Goal: Task Accomplishment & Management: Use online tool/utility

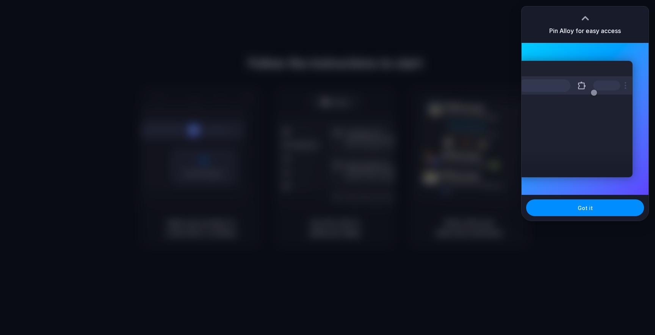
click at [385, 167] on div at bounding box center [385, 167] width 0 height 0
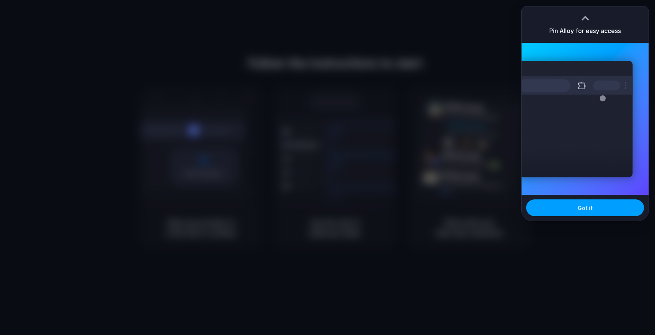
click at [600, 209] on button "Got it" at bounding box center [585, 207] width 118 height 17
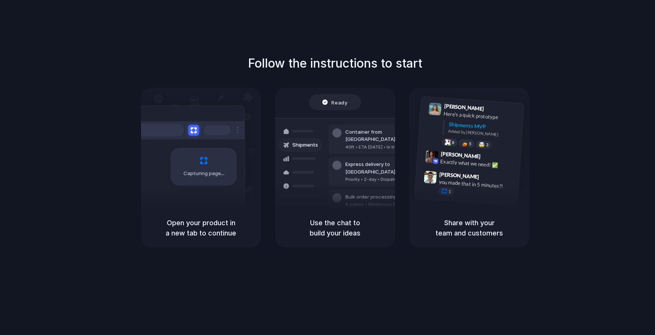
click at [243, 20] on div "Follow the instructions to start Capturing page Open your product in a new tab …" at bounding box center [335, 175] width 671 height 350
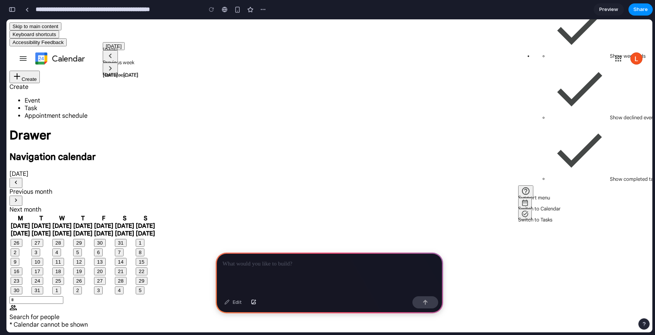
click at [343, 275] on div at bounding box center [330, 272] width 228 height 41
click at [308, 271] on div at bounding box center [330, 272] width 228 height 41
click at [269, 265] on p "**********" at bounding box center [330, 263] width 214 height 9
click at [325, 272] on div "**********" at bounding box center [330, 272] width 228 height 41
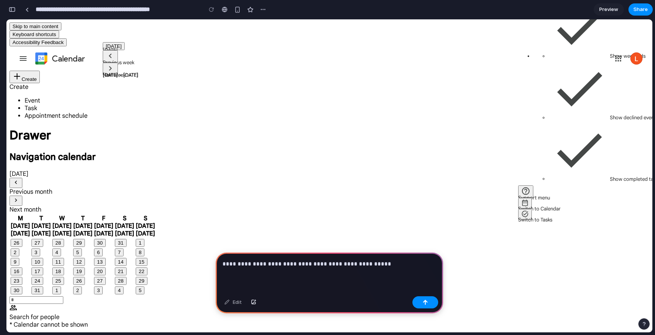
click at [299, 263] on p "**********" at bounding box center [330, 263] width 214 height 9
click at [411, 268] on div "**********" at bounding box center [330, 272] width 228 height 41
click at [376, 264] on p "**********" at bounding box center [330, 263] width 214 height 9
click at [401, 266] on p "**********" at bounding box center [330, 263] width 214 height 9
click at [405, 265] on p "**********" at bounding box center [330, 263] width 214 height 9
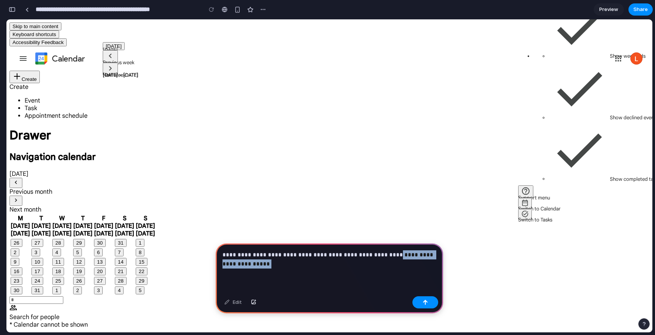
drag, startPoint x: 378, startPoint y: 254, endPoint x: 389, endPoint y: 264, distance: 15.3
click at [389, 264] on p "**********" at bounding box center [330, 259] width 214 height 18
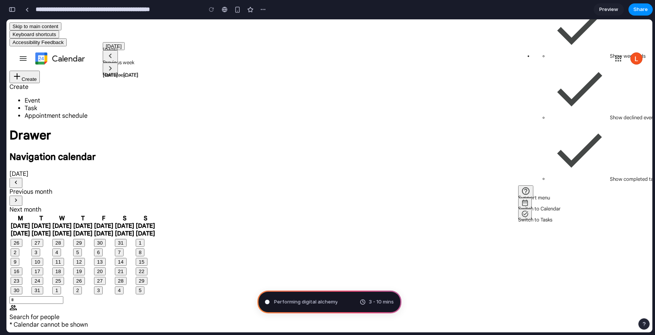
drag, startPoint x: 399, startPoint y: 113, endPoint x: 473, endPoint y: 162, distance: 89.1
drag, startPoint x: 490, startPoint y: 81, endPoint x: 526, endPoint y: 107, distance: 44.3
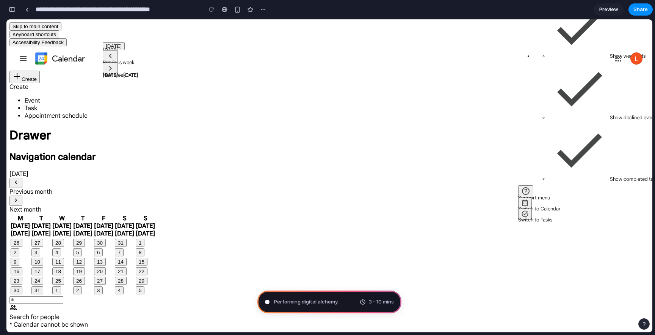
drag, startPoint x: 488, startPoint y: 85, endPoint x: 530, endPoint y: 129, distance: 60.9
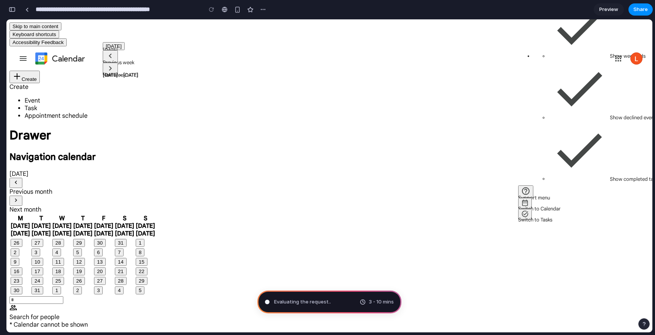
type input "**********"
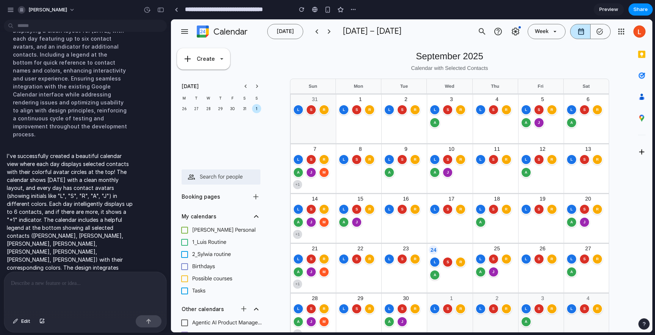
click at [432, 106] on div "L" at bounding box center [435, 109] width 11 height 11
click at [436, 112] on div "L" at bounding box center [435, 109] width 11 height 11
click at [445, 110] on div "S" at bounding box center [448, 109] width 11 height 11
click at [461, 108] on span "R" at bounding box center [461, 110] width 3 height 4
click at [297, 284] on div "+ 1" at bounding box center [297, 283] width 9 height 9
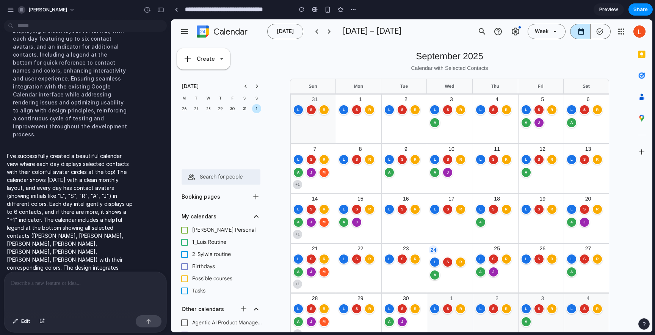
click at [297, 284] on div "+ 1" at bounding box center [297, 283] width 9 height 9
click at [286, 35] on span at bounding box center [285, 31] width 36 height 18
click at [641, 18] on section "**********" at bounding box center [412, 9] width 482 height 19
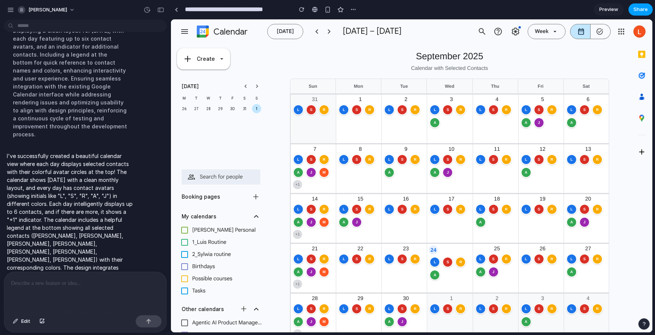
click at [644, 14] on button "Share" at bounding box center [641, 9] width 24 height 12
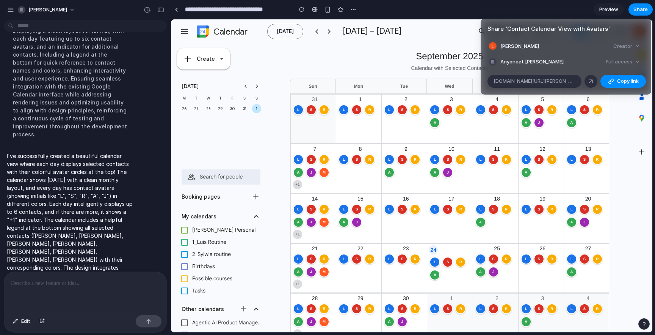
click at [622, 129] on div "Share ' Contact Calendar View with Avatars ' Luis Bueno Creator Anyone at Luis-…" at bounding box center [327, 167] width 655 height 335
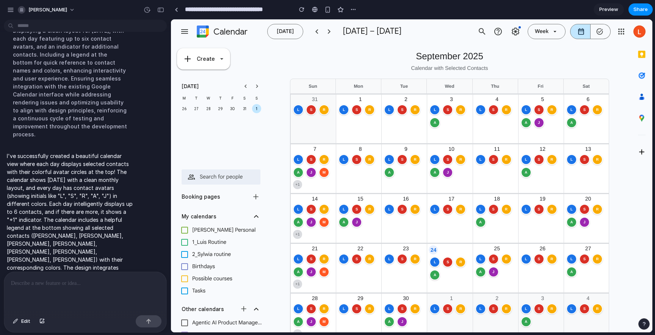
click at [251, 181] on div at bounding box center [221, 176] width 79 height 15
click at [225, 175] on input "text" at bounding box center [221, 176] width 67 height 9
click at [607, 10] on span "Preview" at bounding box center [609, 10] width 19 height 8
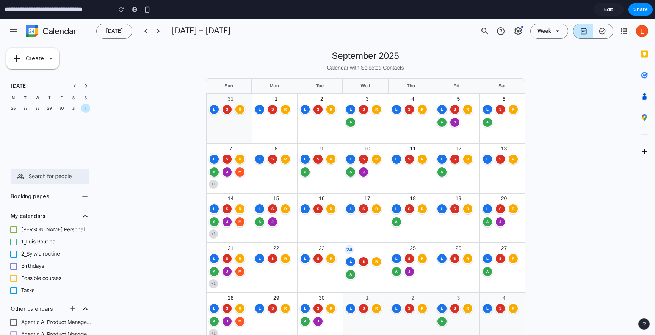
click at [262, 147] on div "8" at bounding box center [276, 148] width 45 height 6
click at [262, 153] on div "L S R" at bounding box center [273, 159] width 38 height 12
click at [261, 159] on div "L" at bounding box center [259, 159] width 11 height 11
click at [276, 160] on div "S" at bounding box center [272, 159] width 11 height 11
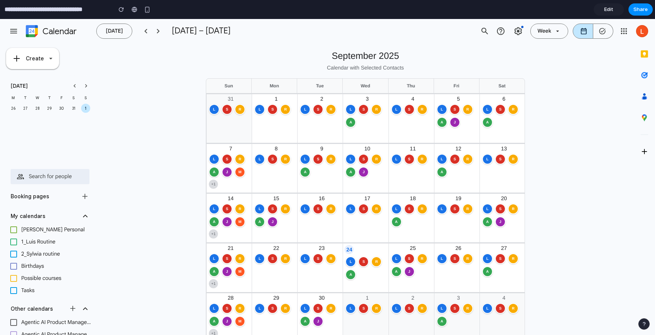
click at [276, 160] on div "S" at bounding box center [272, 159] width 11 height 11
click at [154, 36] on div at bounding box center [158, 31] width 12 height 12
click at [156, 31] on div at bounding box center [158, 31] width 12 height 12
click at [144, 35] on div at bounding box center [146, 31] width 12 height 12
click at [100, 30] on span at bounding box center [114, 31] width 36 height 18
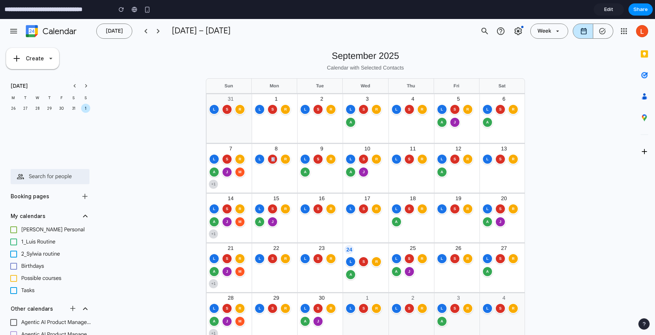
click at [100, 30] on span at bounding box center [114, 31] width 36 height 18
click at [133, 11] on div at bounding box center [135, 9] width 6 height 6
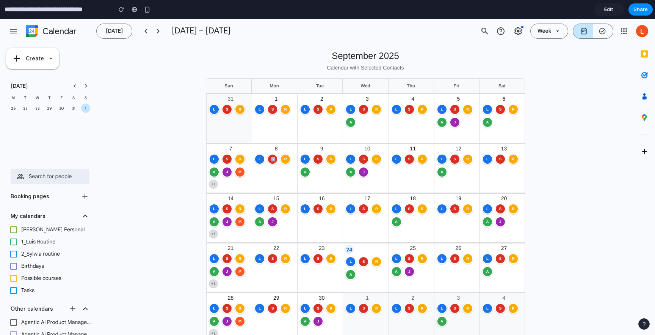
click at [557, 30] on icon "arrow_drop_down" at bounding box center [557, 31] width 7 height 7
click at [580, 126] on div "September 2025 Calendar with Selected Contacts Sun Mon Tue Wed Thu Fri Sat 31 L…" at bounding box center [365, 240] width 537 height 395
click at [26, 231] on span "[PERSON_NAME] Personal" at bounding box center [52, 229] width 63 height 7
click at [17, 231] on div at bounding box center [14, 229] width 12 height 12
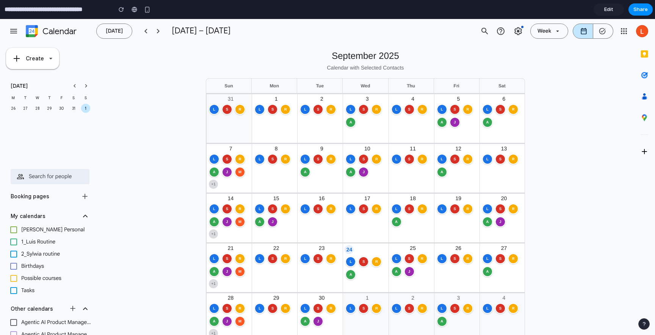
click at [13, 227] on div at bounding box center [14, 229] width 12 height 12
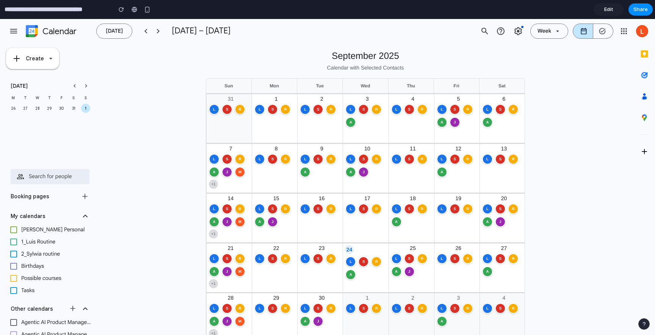
click at [604, 9] on link "Edit" at bounding box center [609, 9] width 30 height 12
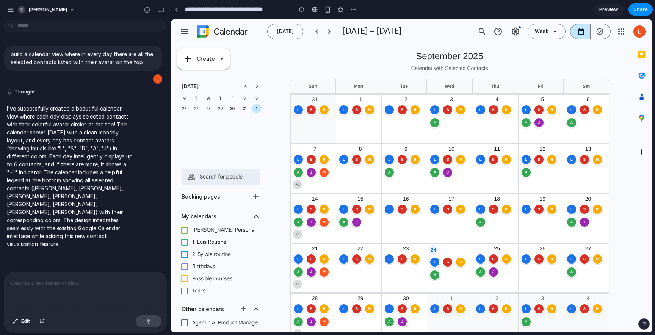
click at [104, 290] on div at bounding box center [85, 292] width 162 height 40
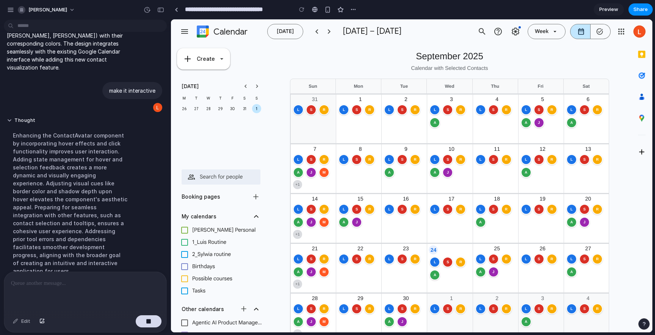
scroll to position [177, 0]
click at [300, 184] on div "+ 1" at bounding box center [297, 184] width 9 height 9
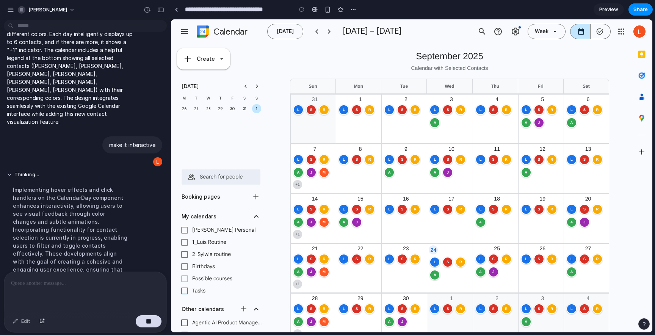
click at [347, 158] on div "L" at bounding box center [344, 159] width 11 height 11
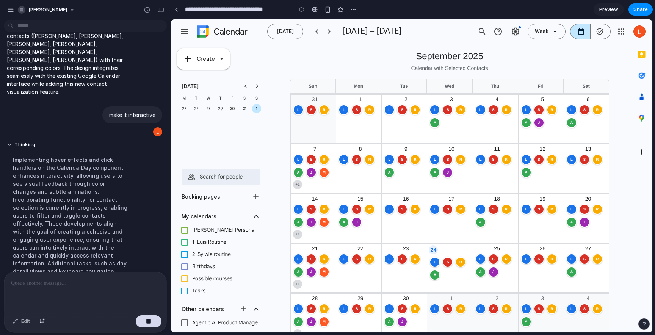
click at [358, 162] on div "S" at bounding box center [357, 159] width 11 height 11
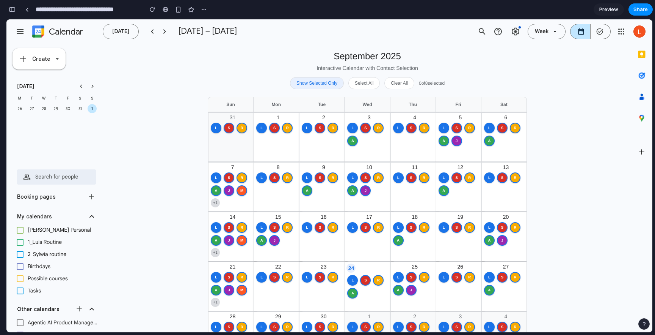
scroll to position [448, 0]
click at [242, 179] on div "R" at bounding box center [242, 177] width 12 height 12
click at [275, 194] on div "L S R" at bounding box center [278, 190] width 45 height 38
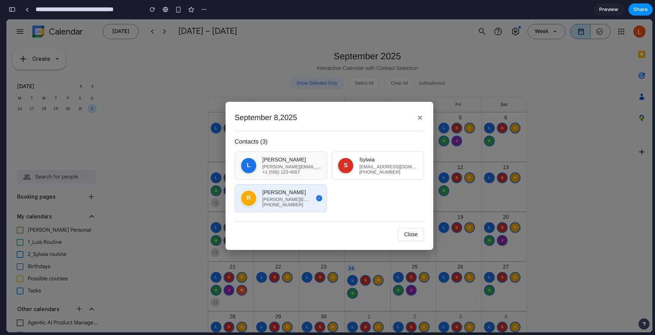
click at [295, 159] on div "[PERSON_NAME]" at bounding box center [292, 159] width 60 height 6
click at [295, 164] on div "luis@example.com" at bounding box center [286, 166] width 49 height 5
click at [297, 190] on div "Richard" at bounding box center [286, 192] width 49 height 6
click at [362, 169] on div "+1 (555) 234-5678" at bounding box center [390, 171] width 60 height 5
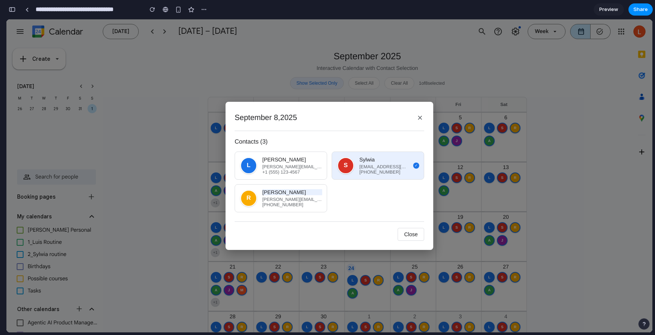
click at [413, 234] on button "Close" at bounding box center [411, 234] width 27 height 13
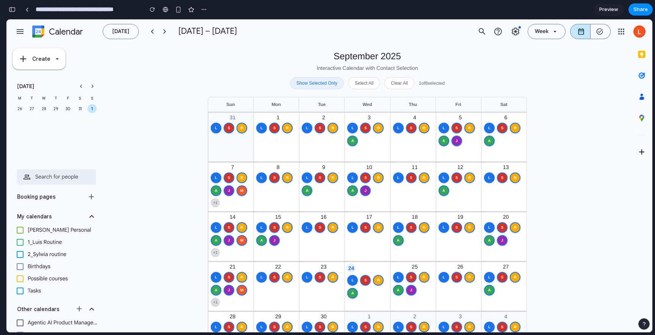
click at [234, 108] on div "Sun" at bounding box center [230, 104] width 45 height 15
click at [282, 130] on div "R Richard richard@example.com" at bounding box center [287, 127] width 12 height 12
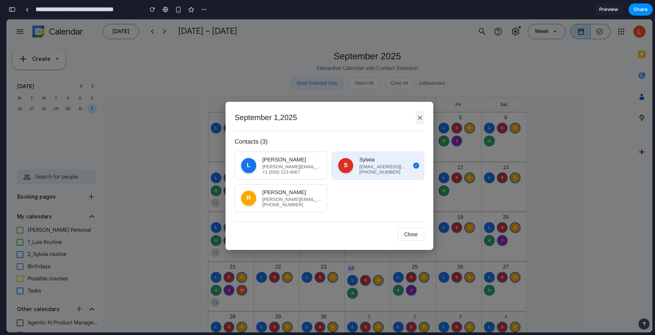
click at [424, 119] on button "×" at bounding box center [420, 118] width 8 height 14
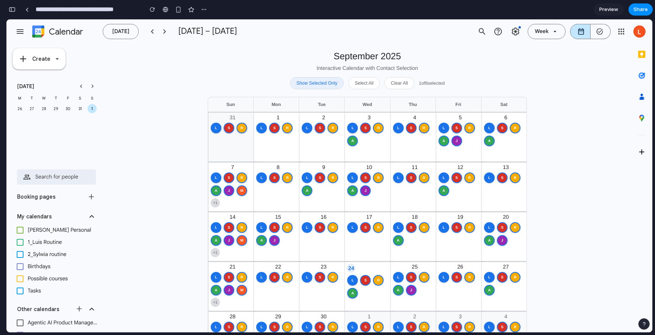
click at [361, 85] on button "Select All" at bounding box center [364, 83] width 31 height 12
click at [363, 88] on button "Select All" at bounding box center [364, 83] width 31 height 12
click at [325, 86] on button "Show Selected Only" at bounding box center [317, 83] width 54 height 12
click at [325, 86] on button "Show All Contacts" at bounding box center [317, 83] width 50 height 12
click at [325, 86] on button "Show Selected Only" at bounding box center [317, 83] width 54 height 12
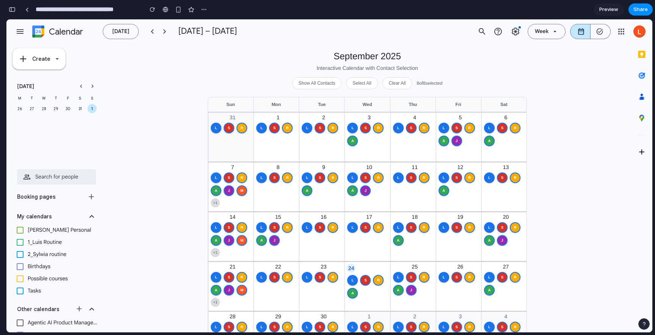
click at [400, 79] on button "Clear All" at bounding box center [398, 83] width 30 height 12
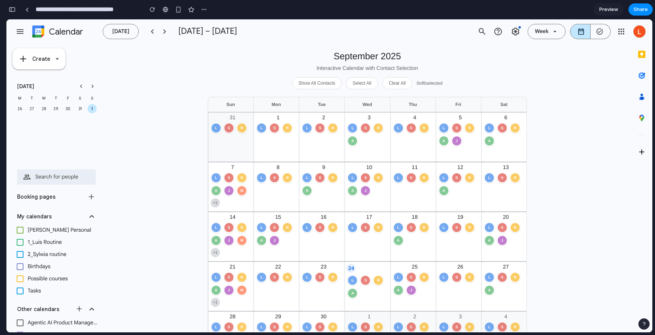
click at [400, 79] on button "Clear All" at bounding box center [398, 83] width 30 height 12
click at [308, 126] on div "L" at bounding box center [308, 127] width 12 height 12
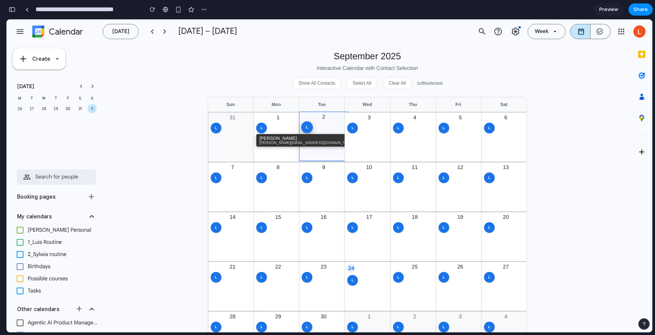
click at [308, 126] on div "L" at bounding box center [308, 127] width 12 height 12
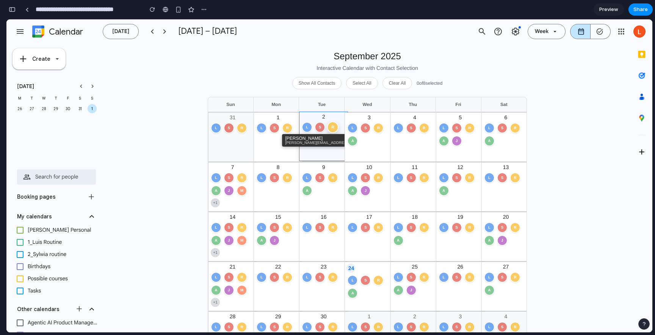
click at [330, 127] on div "R" at bounding box center [333, 127] width 12 height 12
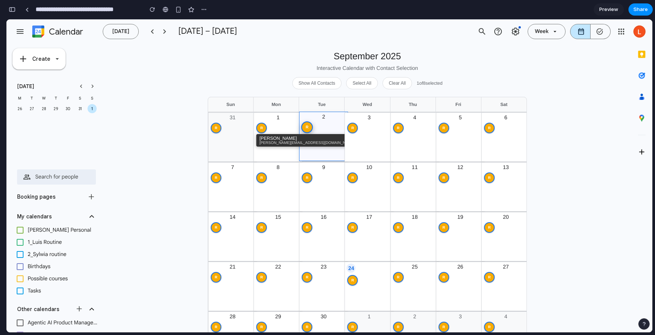
click at [309, 129] on div "R" at bounding box center [308, 127] width 12 height 12
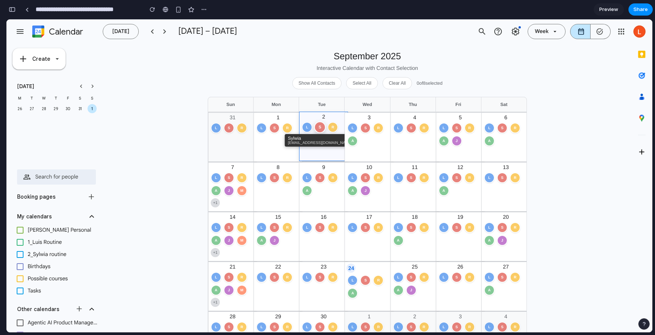
click at [319, 127] on span "S" at bounding box center [320, 127] width 3 height 5
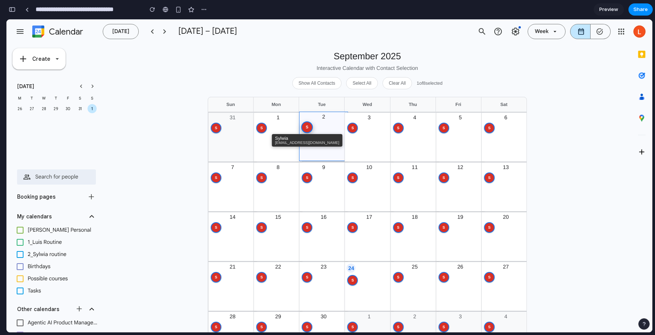
click at [308, 123] on div "S" at bounding box center [308, 127] width 12 height 12
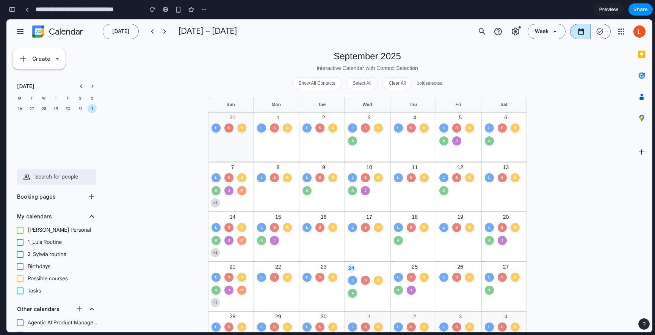
click at [25, 243] on div at bounding box center [20, 242] width 12 height 12
click at [20, 242] on div at bounding box center [20, 242] width 12 height 12
click at [6, 19] on div at bounding box center [6, 19] width 0 height 0
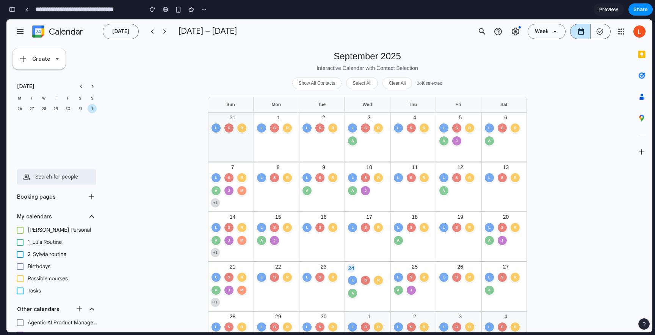
click at [74, 224] on div "Luis Personal more_vert" at bounding box center [54, 230] width 87 height 12
click at [19, 228] on div at bounding box center [20, 230] width 12 height 12
click at [20, 256] on div at bounding box center [20, 254] width 12 height 12
click at [20, 264] on div at bounding box center [20, 266] width 12 height 12
click at [20, 276] on div at bounding box center [20, 278] width 12 height 12
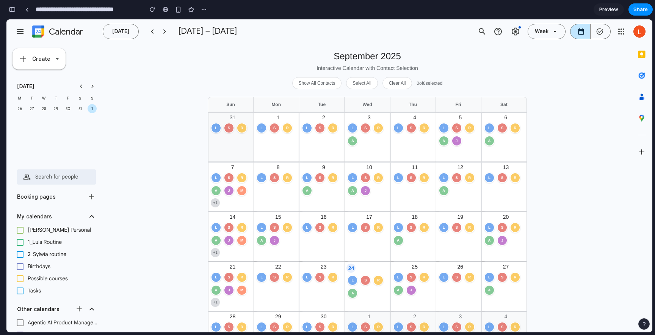
click at [21, 287] on div at bounding box center [20, 290] width 12 height 12
click at [74, 111] on td "31" at bounding box center [80, 108] width 12 height 11
click at [67, 108] on div "30" at bounding box center [67, 108] width 9 height 5
click at [89, 81] on div "[DATE]" at bounding box center [56, 86] width 82 height 12
click at [89, 83] on div "button" at bounding box center [92, 86] width 9 height 9
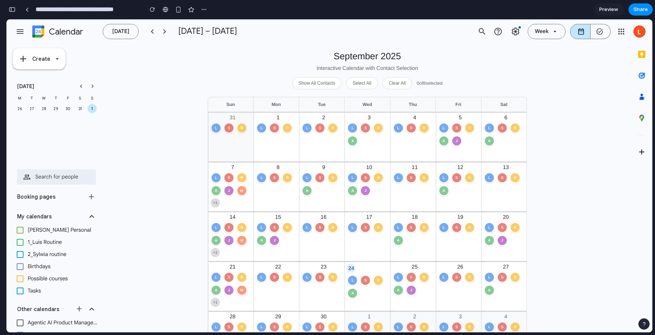
click at [159, 32] on div at bounding box center [165, 31] width 12 height 12
click at [550, 29] on span "arrow_drop_down" at bounding box center [554, 31] width 10 height 7
click at [393, 83] on button "Clear All" at bounding box center [398, 83] width 30 height 12
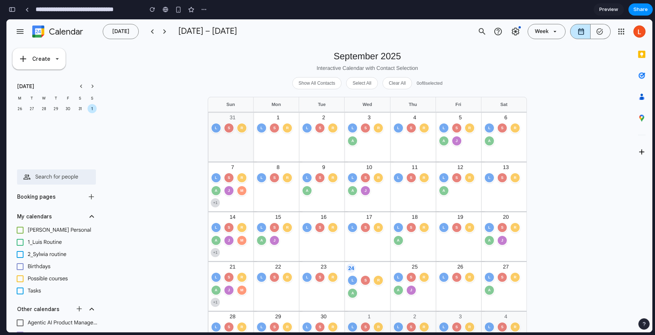
click at [360, 83] on button "Select All" at bounding box center [361, 83] width 31 height 12
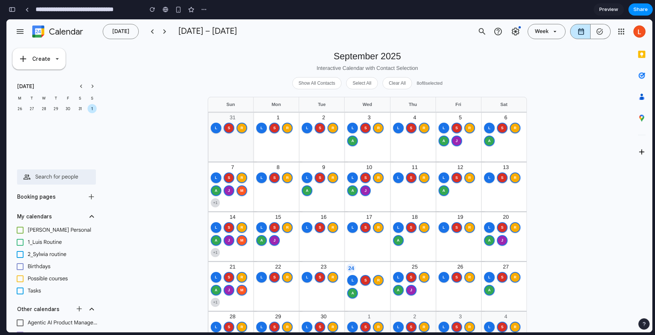
click at [327, 84] on button "Show All Contacts" at bounding box center [317, 83] width 50 height 12
click at [327, 84] on button "Show Selected Only" at bounding box center [317, 83] width 54 height 12
click at [358, 84] on button "Select All" at bounding box center [361, 83] width 31 height 12
click at [554, 148] on div "September 2025 Interactive Calendar with Contact Selection Show All Contacts Se…" at bounding box center [368, 284] width 528 height 480
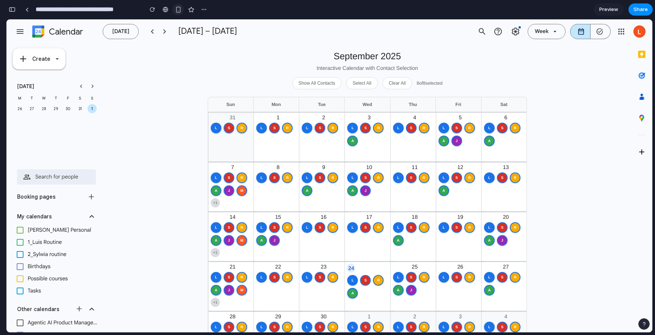
click at [179, 13] on div "button" at bounding box center [178, 9] width 6 height 6
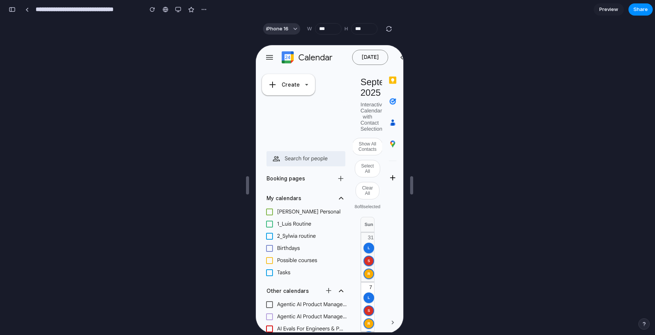
scroll to position [0, 0]
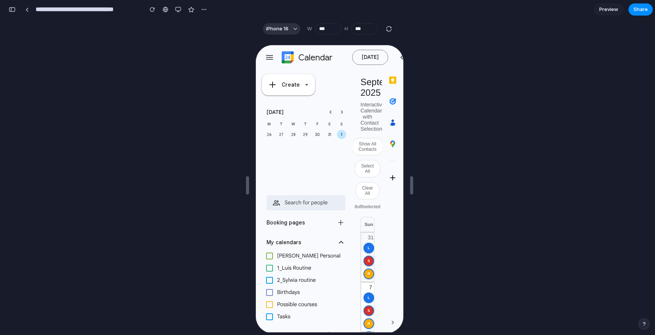
click at [275, 57] on div at bounding box center [268, 56] width 18 height 18
click at [332, 242] on div "My calendars keyboard_arrow_up" at bounding box center [304, 241] width 79 height 12
click at [399, 61] on div at bounding box center [401, 56] width 12 height 12
click at [399, 52] on div at bounding box center [401, 56] width 12 height 12
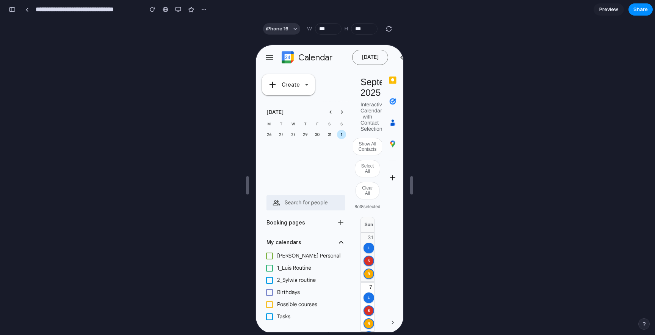
click at [396, 60] on div at bounding box center [401, 56] width 12 height 12
click at [399, 55] on div at bounding box center [401, 56] width 12 height 12
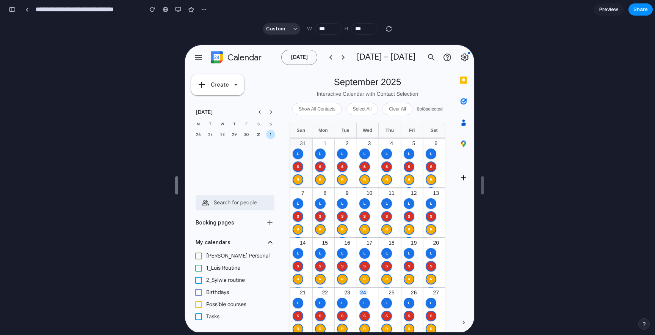
drag, startPoint x: 247, startPoint y: 189, endPoint x: 184, endPoint y: 196, distance: 63.3
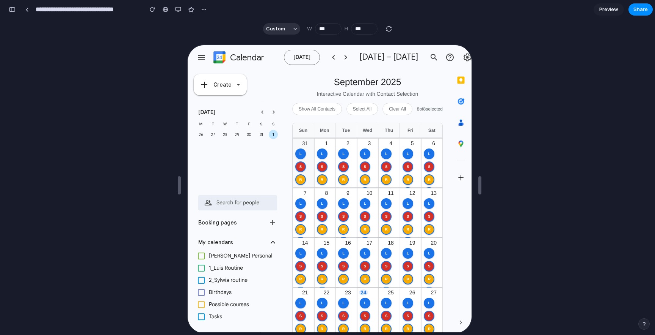
click at [269, 242] on icon "keyboard_arrow_up" at bounding box center [272, 241] width 8 height 8
click at [187, 44] on div at bounding box center [187, 44] width 0 height 0
click at [383, 31] on div "Custom W *** H ***" at bounding box center [328, 28] width 143 height 11
click at [391, 31] on div "button" at bounding box center [389, 28] width 7 height 7
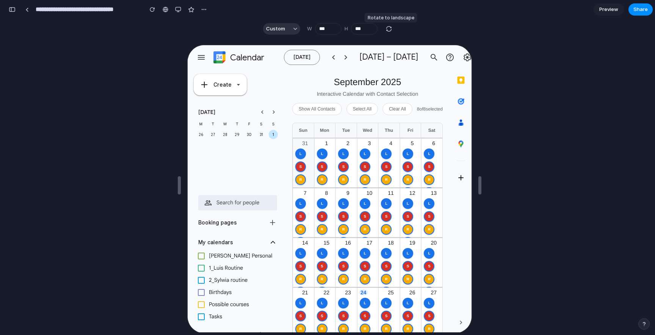
type input "***"
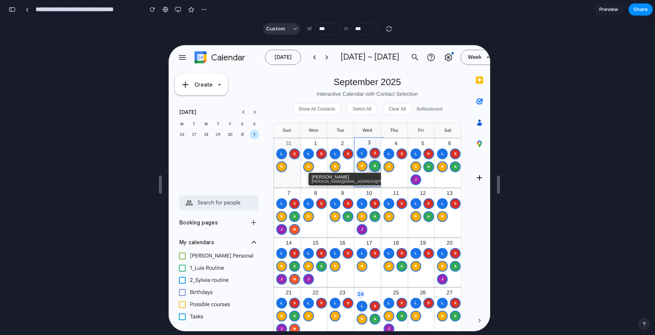
scroll to position [12, 0]
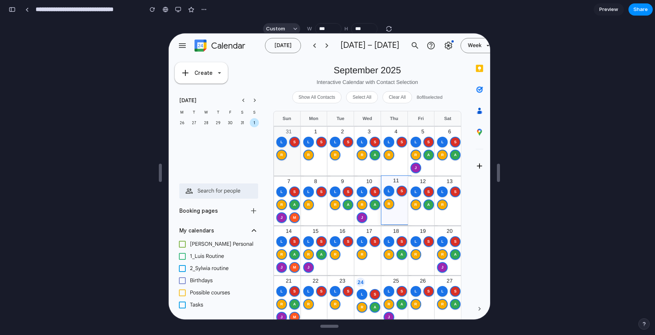
click at [386, 210] on div "L S R" at bounding box center [395, 203] width 27 height 38
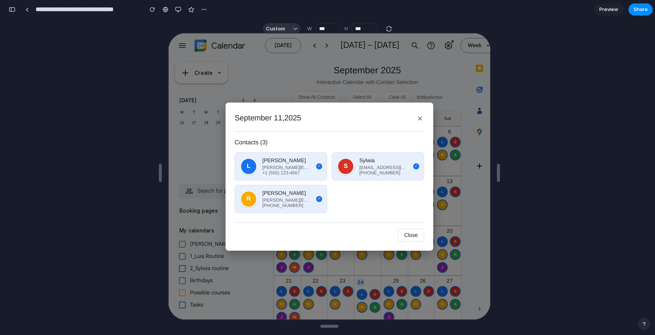
click at [420, 238] on button "Close" at bounding box center [410, 234] width 27 height 13
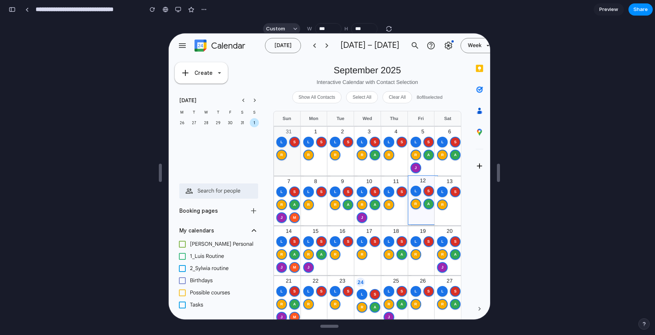
click at [421, 217] on div "L S R A" at bounding box center [422, 203] width 27 height 38
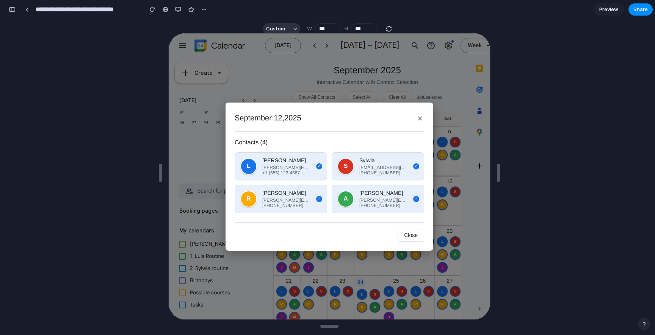
click at [408, 229] on button "Close" at bounding box center [410, 234] width 27 height 13
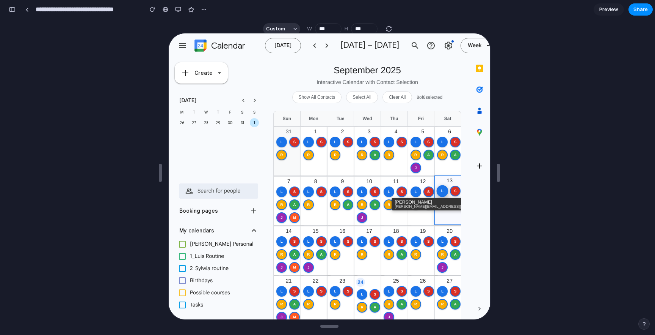
click at [443, 184] on div "L" at bounding box center [442, 190] width 12 height 12
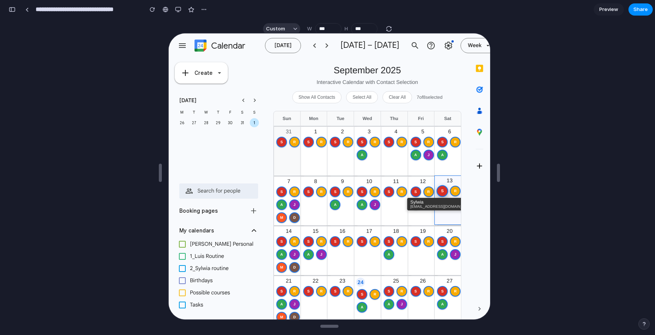
click at [443, 184] on div "S" at bounding box center [442, 190] width 12 height 12
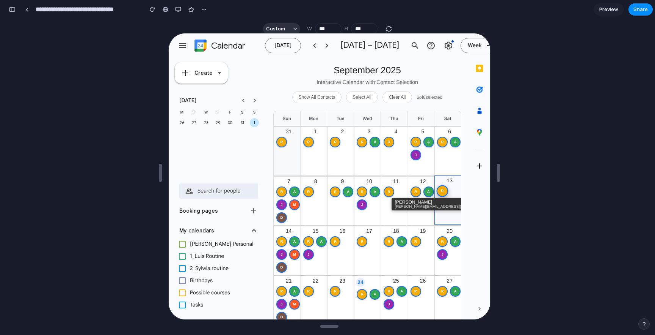
click at [443, 187] on div "R" at bounding box center [442, 190] width 12 height 12
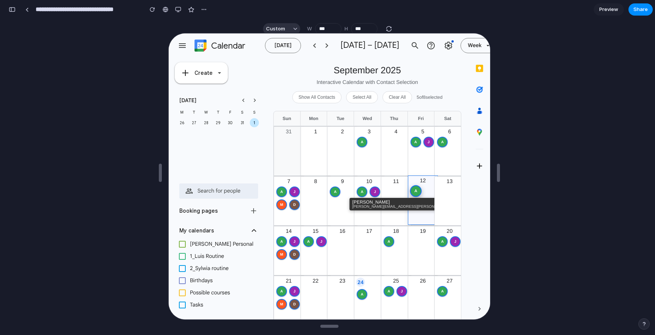
click at [419, 190] on div "A" at bounding box center [415, 190] width 12 height 12
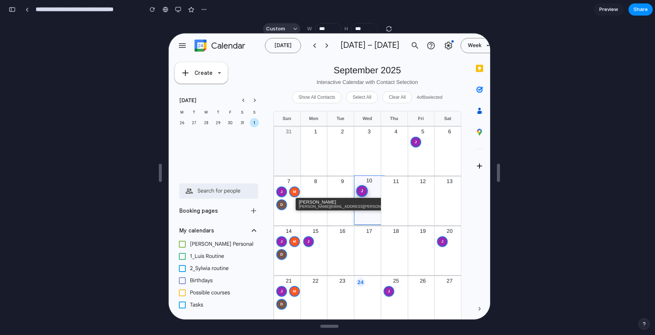
click at [362, 192] on div "J" at bounding box center [362, 190] width 12 height 12
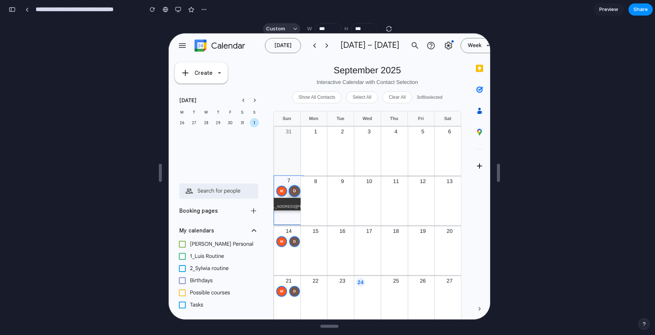
click at [293, 190] on span "D" at bounding box center [293, 190] width 3 height 5
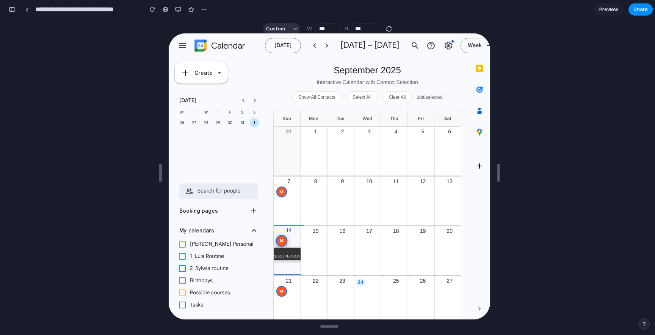
click at [284, 238] on div "M" at bounding box center [281, 240] width 12 height 12
click at [358, 93] on button "Select All" at bounding box center [361, 96] width 31 height 12
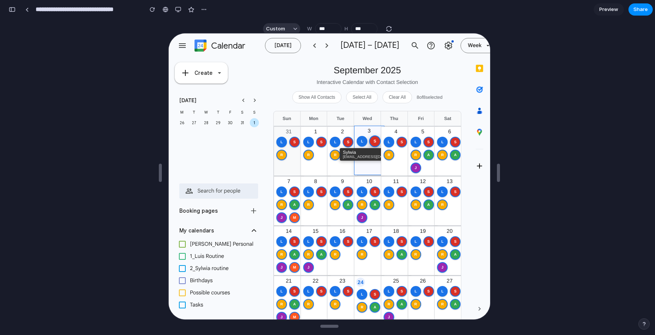
click at [369, 136] on div "S Sylwia sylwia@example.com" at bounding box center [374, 140] width 12 height 12
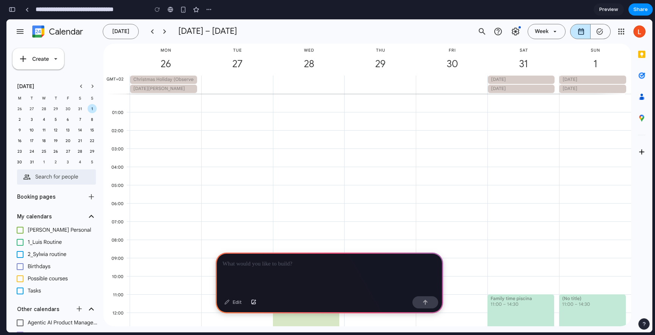
click at [364, 173] on div "17:00 to 17:15, Stand-Up (daily Evolution sync), Calendar: [PERSON_NAME], Needs…" at bounding box center [378, 312] width 67 height 437
drag, startPoint x: 350, startPoint y: 147, endPoint x: 390, endPoint y: 168, distance: 45.3
click at [390, 168] on div "17:00 to 17:15, Stand-Up (daily Evolution sync), Calendar: [PERSON_NAME], Needs…" at bounding box center [378, 312] width 67 height 437
click at [210, 11] on div "button" at bounding box center [209, 9] width 6 height 6
click at [210, 11] on div "Duplicate Delete" at bounding box center [327, 167] width 655 height 335
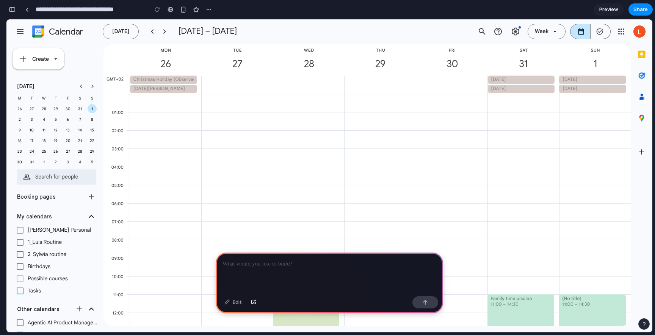
click at [59, 13] on input "**********" at bounding box center [90, 10] width 112 height 14
click at [550, 32] on span "arrow_drop_down" at bounding box center [554, 31] width 10 height 7
click at [552, 32] on icon "arrow_drop_down" at bounding box center [555, 31] width 7 height 7
click at [556, 34] on icon "arrow_drop_down" at bounding box center [555, 31] width 7 height 7
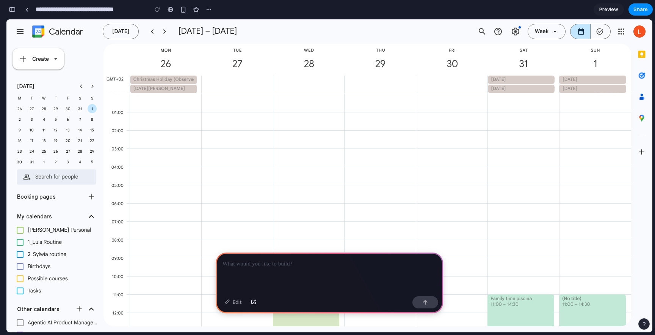
click at [556, 34] on icon "arrow_drop_down" at bounding box center [555, 31] width 7 height 7
click at [636, 5] on button "Share" at bounding box center [641, 9] width 24 height 12
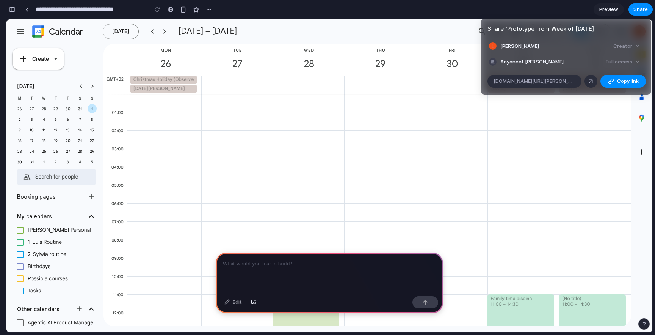
click at [578, 129] on div "Share ' Prototype from Week of [DATE] ' [PERSON_NAME] Creator Anyone at [PERSON…" at bounding box center [327, 167] width 655 height 335
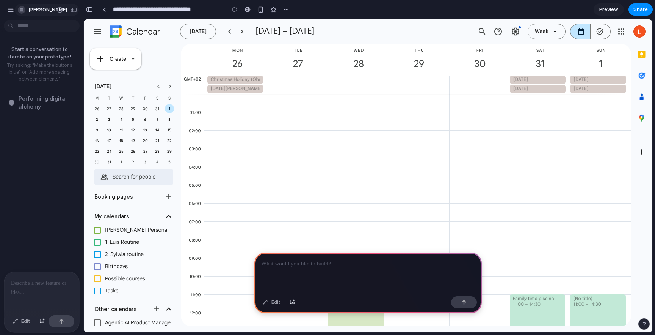
click at [20, 11] on div "button" at bounding box center [22, 10] width 8 height 8
click at [50, 29] on li "Settings" at bounding box center [47, 27] width 63 height 12
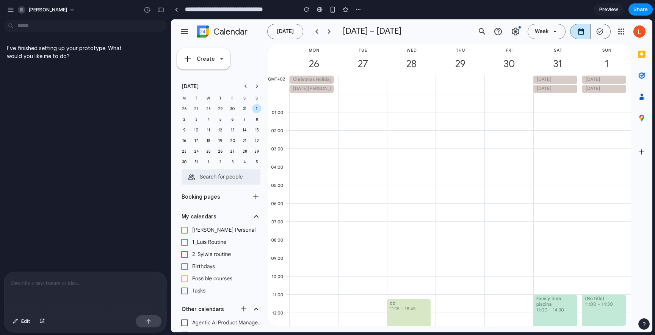
click at [183, 36] on div at bounding box center [185, 31] width 18 height 18
click at [162, 9] on div "button" at bounding box center [160, 9] width 7 height 5
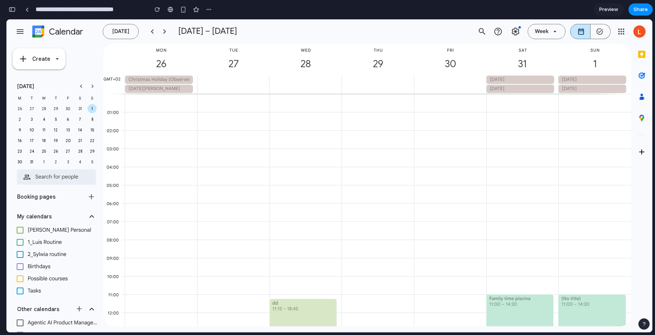
click at [25, 233] on div at bounding box center [20, 230] width 12 height 12
click at [22, 230] on div at bounding box center [20, 230] width 12 height 12
click at [22, 241] on div at bounding box center [20, 242] width 12 height 12
click at [20, 232] on div at bounding box center [20, 230] width 12 height 12
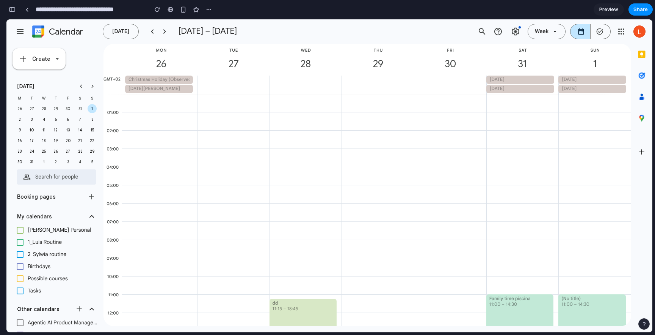
click at [20, 232] on div at bounding box center [20, 230] width 12 height 12
click at [22, 267] on div at bounding box center [20, 266] width 12 height 12
click at [88, 218] on icon "keyboard_arrow_up" at bounding box center [92, 216] width 8 height 8
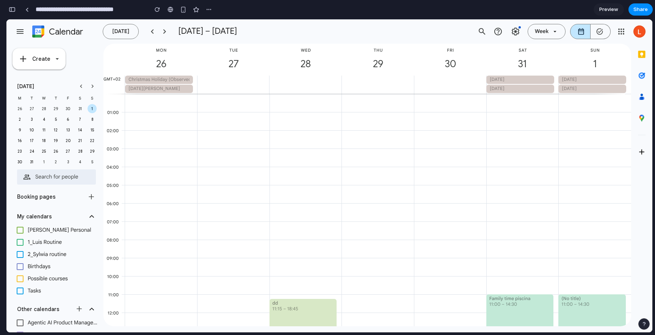
click at [88, 218] on icon "keyboard_arrow_up" at bounding box center [92, 216] width 8 height 8
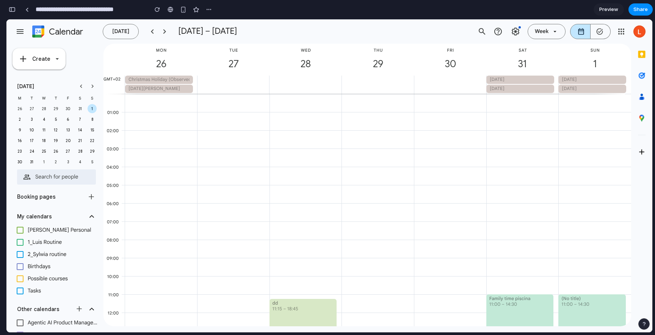
click at [88, 218] on icon "keyboard_arrow_up" at bounding box center [92, 216] width 8 height 8
